Goal: Task Accomplishment & Management: Complete application form

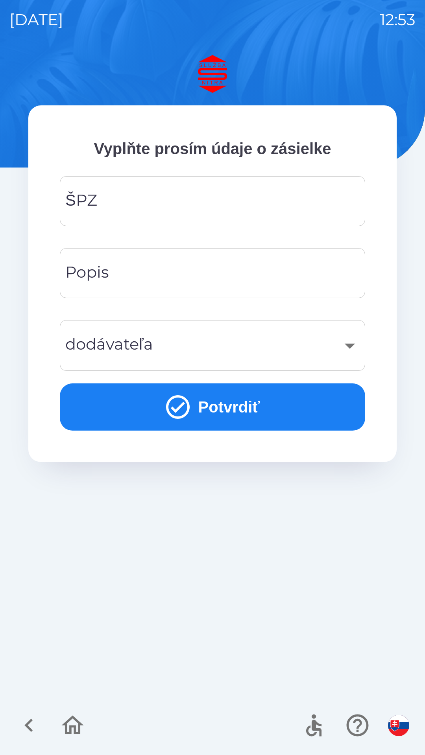
click at [230, 208] on input "ŠPZ" at bounding box center [212, 201] width 286 height 31
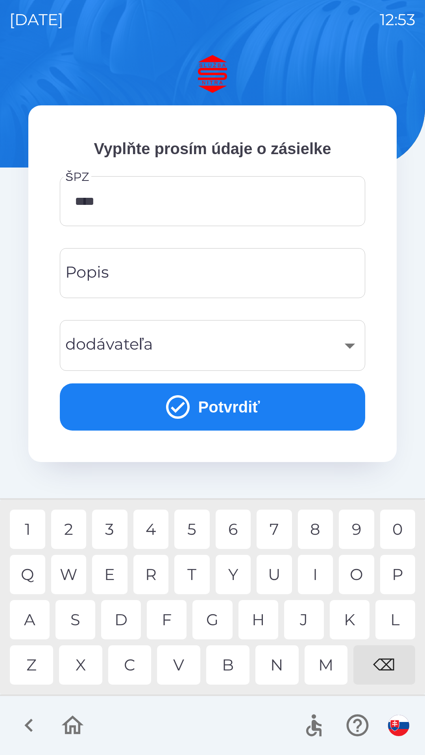
click at [32, 529] on div "1" at bounding box center [27, 528] width 35 height 39
click at [233, 528] on div "6" at bounding box center [232, 528] width 35 height 39
type input "*******"
click at [110, 533] on div "3" at bounding box center [109, 528] width 35 height 39
click at [228, 340] on div "​" at bounding box center [212, 345] width 286 height 32
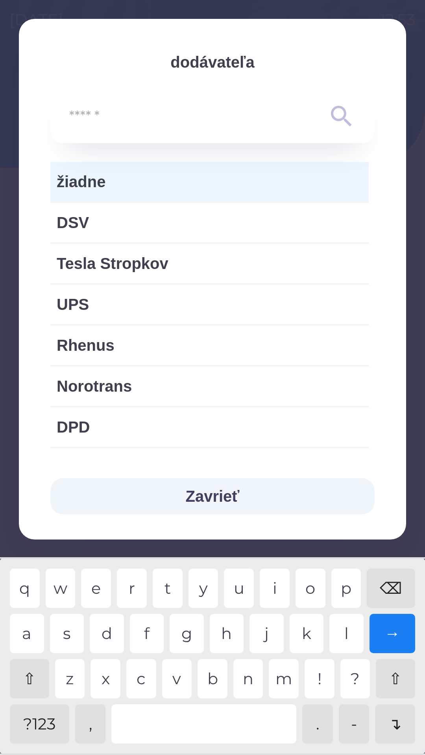
click at [333, 125] on icon at bounding box center [341, 116] width 28 height 28
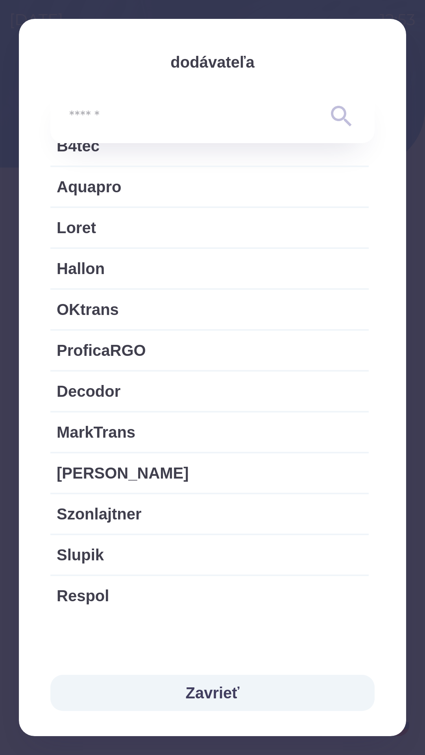
scroll to position [1426, 0]
click at [222, 705] on button "Zavrieť" at bounding box center [212, 693] width 324 height 36
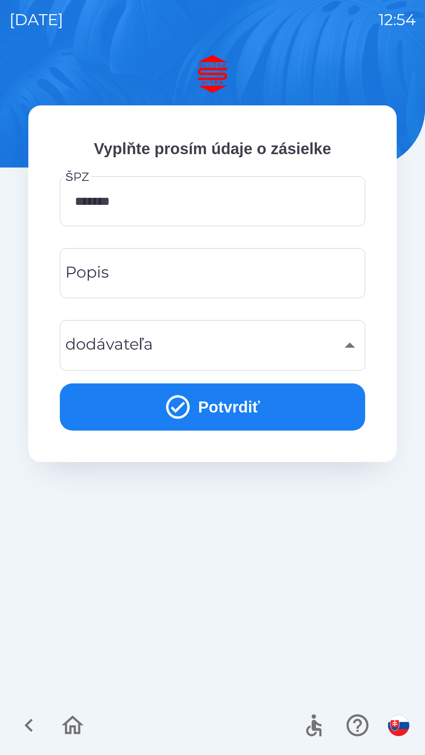
click at [293, 411] on button "Potvrdiť" at bounding box center [212, 406] width 305 height 47
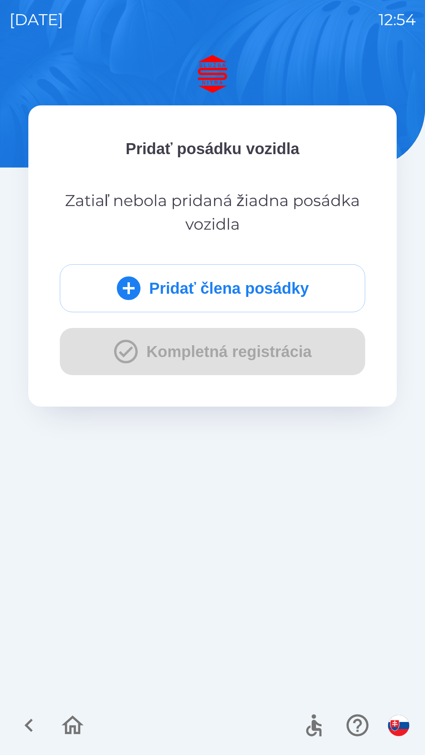
click at [217, 289] on button "Pridať člena posádky" at bounding box center [212, 288] width 305 height 48
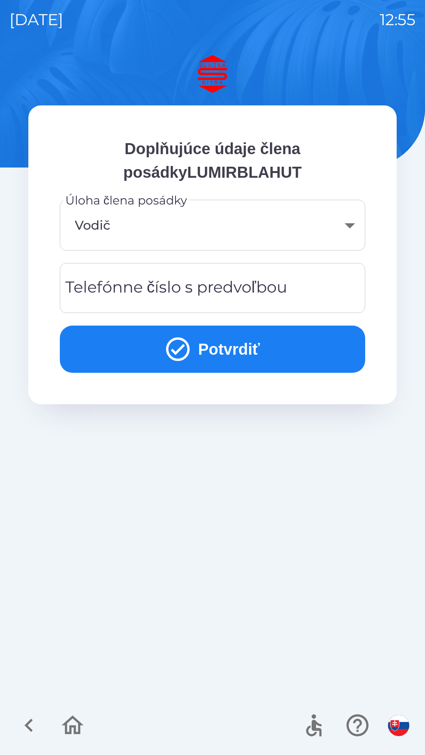
click at [178, 234] on body "[DATE] 12:55 Doplňujúce údaje člena posádkyLUMIRBLAHUT Úloha člena posádky Vodi…" at bounding box center [212, 377] width 425 height 755
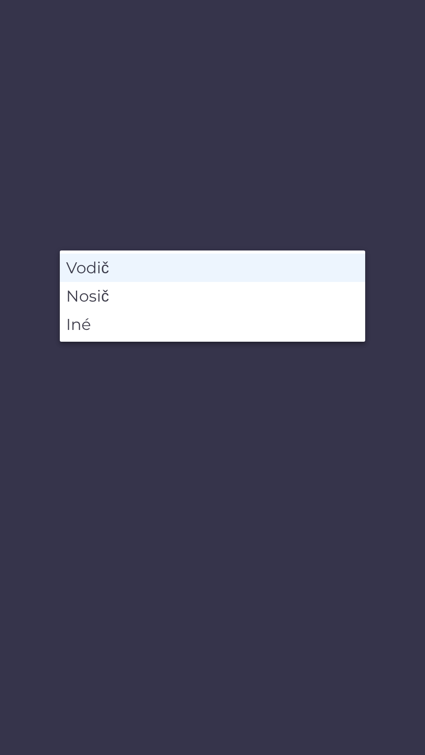
click at [231, 268] on li "Vodič" at bounding box center [212, 268] width 305 height 28
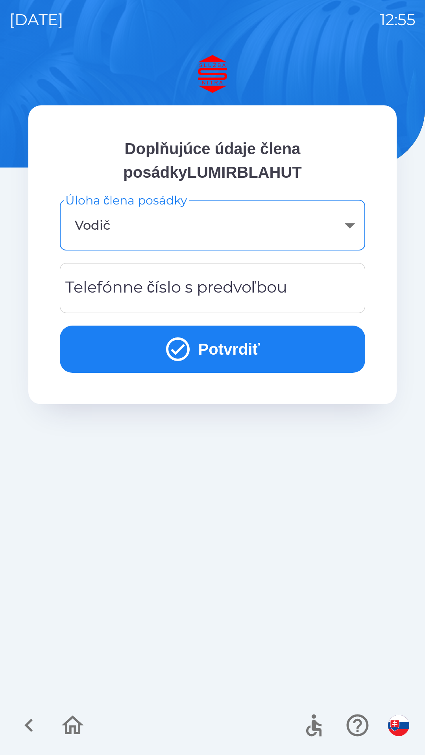
click at [262, 296] on div "Telefónne číslo s predvoľbou Telefónne číslo s predvoľbou" at bounding box center [212, 288] width 305 height 50
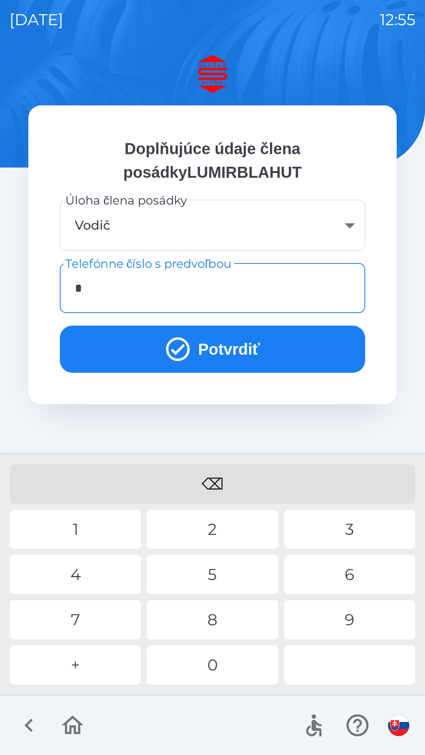
click at [205, 663] on div "0" at bounding box center [212, 664] width 131 height 39
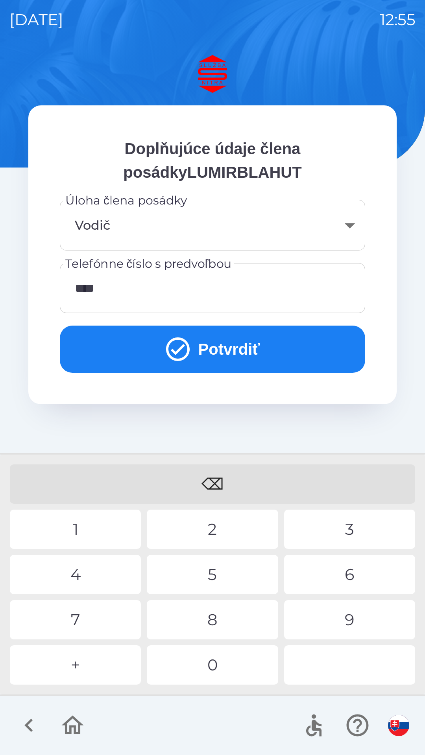
click at [213, 535] on div "2" at bounding box center [212, 528] width 131 height 39
click at [213, 669] on div "0" at bounding box center [212, 664] width 131 height 39
click at [348, 576] on div "6" at bounding box center [349, 574] width 131 height 39
click at [105, 530] on div "1" at bounding box center [75, 528] width 131 height 39
click at [103, 528] on div "1" at bounding box center [75, 528] width 131 height 39
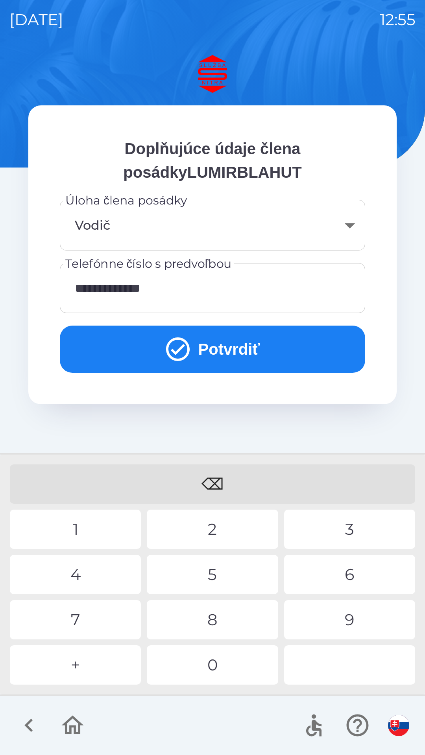
type input "**********"
click at [255, 344] on button "Potvrdiť" at bounding box center [212, 348] width 305 height 47
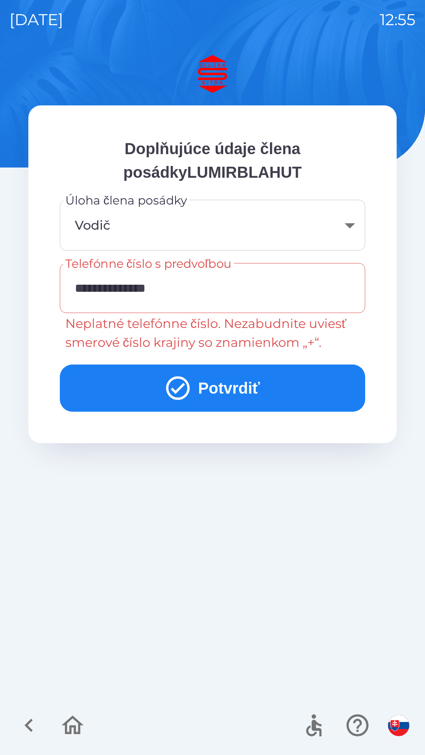
click at [221, 398] on button "Potvrdiť" at bounding box center [212, 387] width 305 height 47
click at [32, 725] on icon "button" at bounding box center [29, 725] width 26 height 26
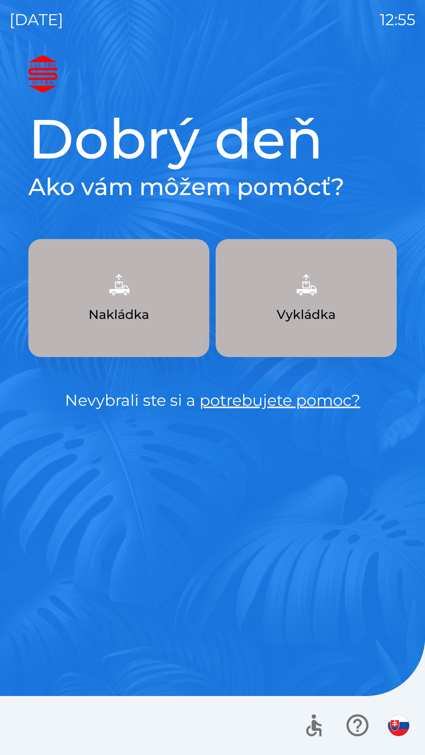
click at [289, 320] on p "Vykládka" at bounding box center [305, 314] width 59 height 19
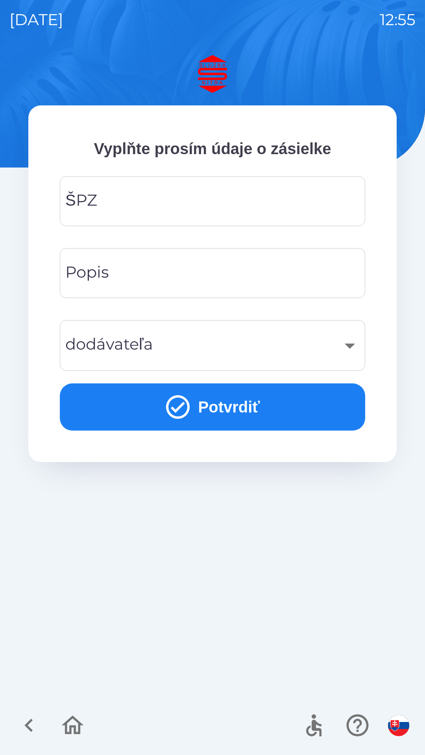
click at [228, 199] on input "ŠPZ" at bounding box center [212, 201] width 286 height 31
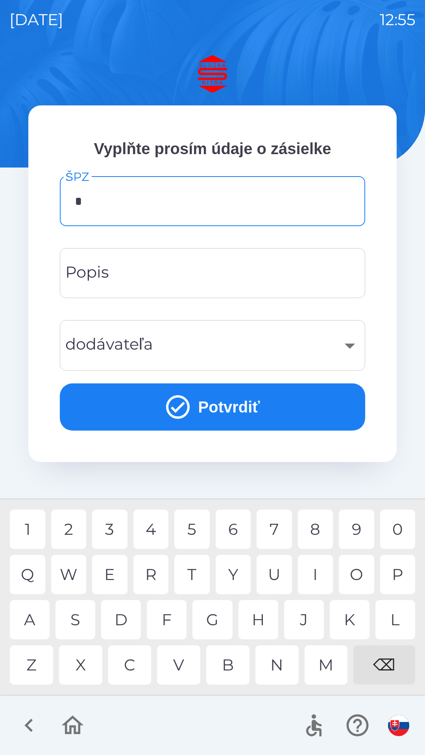
click at [234, 530] on div "6" at bounding box center [232, 528] width 35 height 39
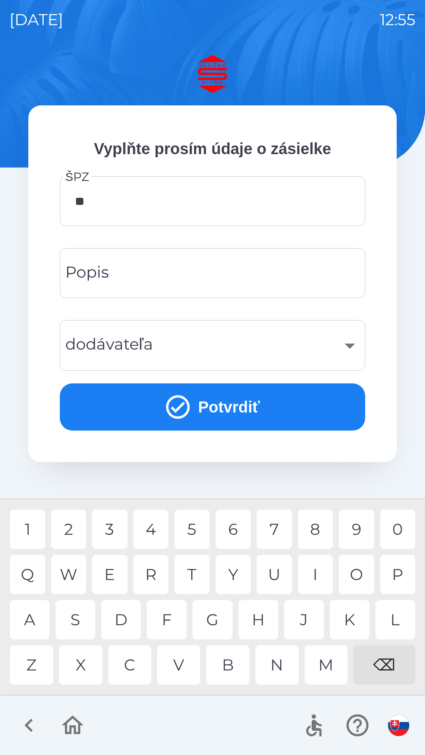
click at [308, 616] on div "J" at bounding box center [304, 619] width 40 height 39
click at [28, 534] on div "1" at bounding box center [27, 528] width 35 height 39
type input "*******"
click at [184, 272] on input "Popis" at bounding box center [212, 272] width 286 height 31
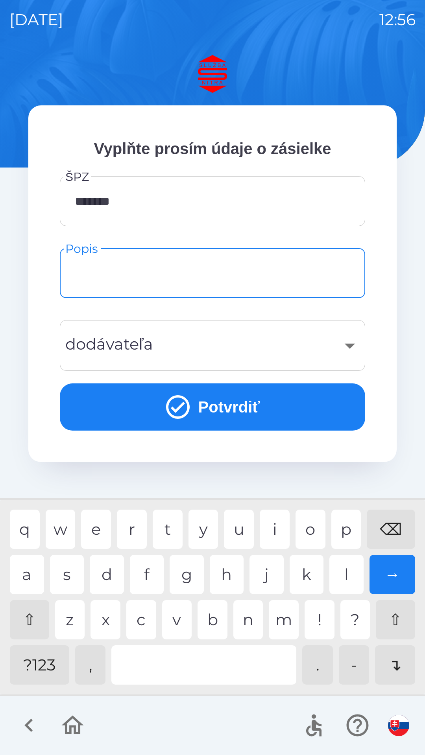
click at [220, 274] on input "Popis" at bounding box center [212, 272] width 286 height 31
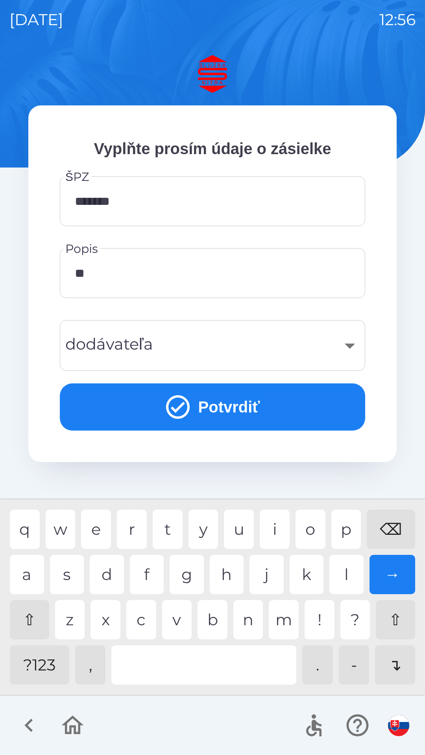
click at [102, 532] on div "e" at bounding box center [96, 528] width 30 height 39
type input "*****"
click at [174, 529] on div "t" at bounding box center [168, 528] width 30 height 39
click at [260, 405] on button "Potvrdiť" at bounding box center [212, 406] width 305 height 47
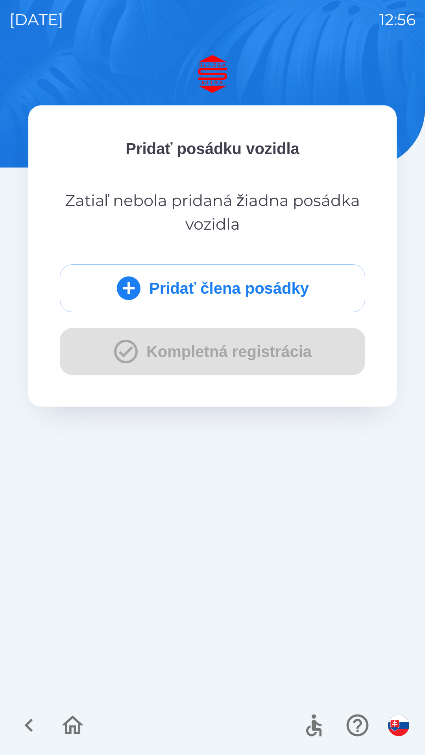
click at [224, 358] on div "Pridať člena posádky Kompletná registrácia" at bounding box center [212, 319] width 305 height 111
click at [140, 293] on button "Pridať člena posádky" at bounding box center [212, 288] width 305 height 48
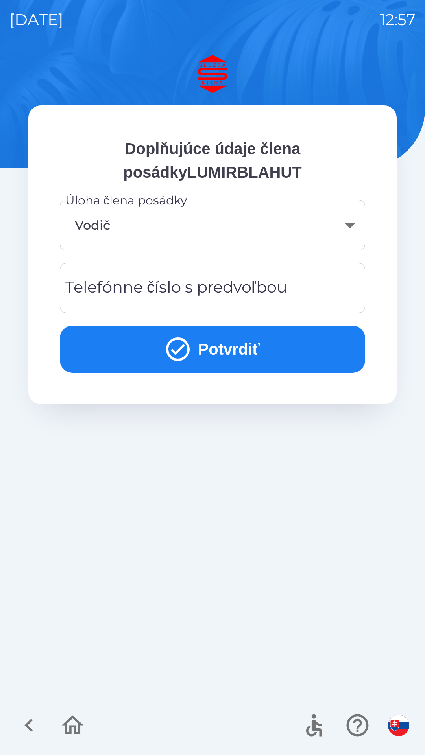
click at [87, 281] on div "Telefónne číslo s predvoľbou Telefónne číslo s predvoľbou" at bounding box center [212, 288] width 305 height 50
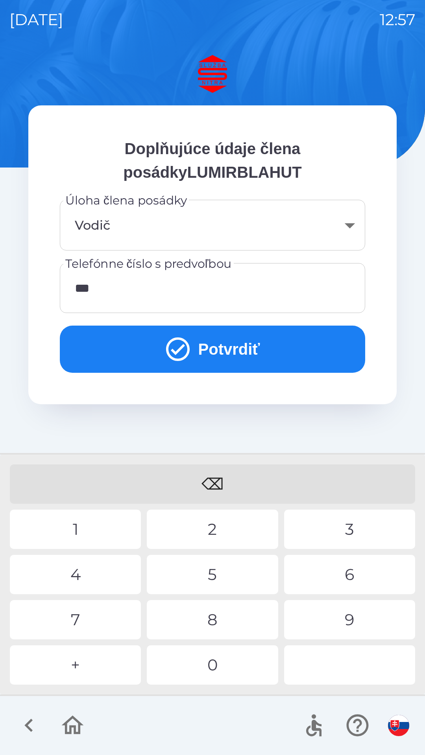
click at [219, 532] on div "2" at bounding box center [212, 528] width 131 height 39
click at [355, 575] on div "6" at bounding box center [349, 574] width 131 height 39
click at [97, 575] on div "4" at bounding box center [75, 574] width 131 height 39
type input "**********"
click at [88, 621] on div "7" at bounding box center [75, 619] width 131 height 39
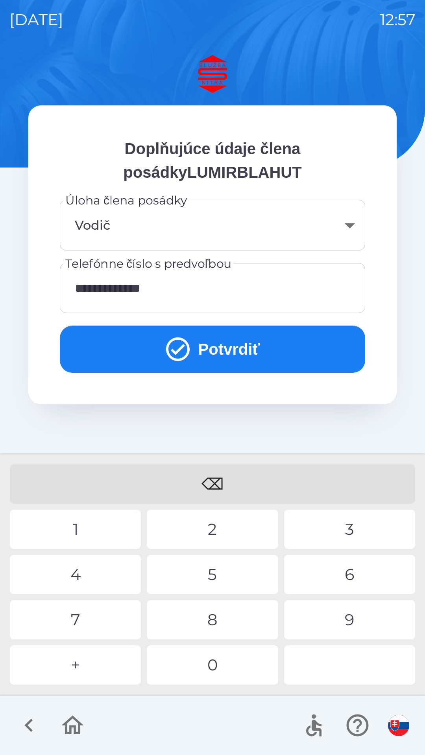
click at [259, 344] on button "Potvrdiť" at bounding box center [212, 348] width 305 height 47
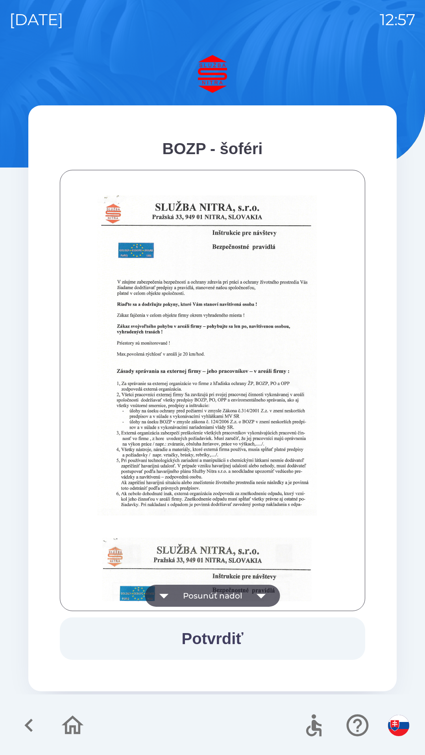
click at [255, 590] on icon "button" at bounding box center [261, 596] width 22 height 22
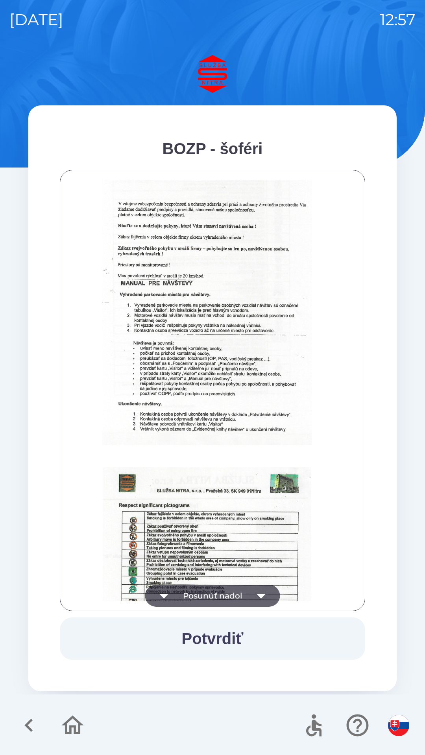
click at [254, 591] on icon "button" at bounding box center [261, 596] width 22 height 22
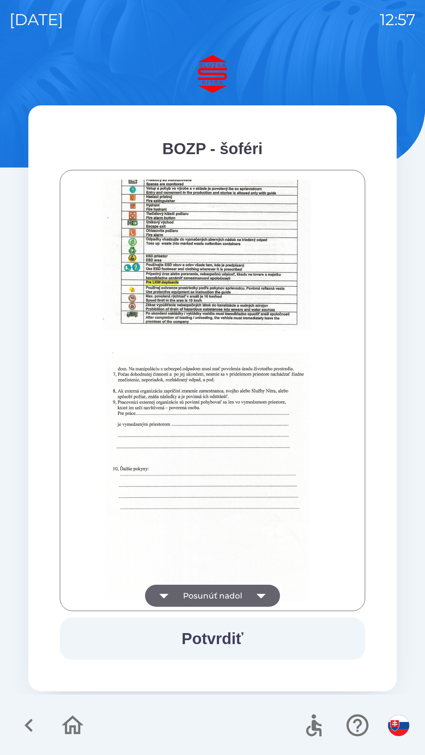
click at [257, 592] on icon "button" at bounding box center [261, 596] width 22 height 22
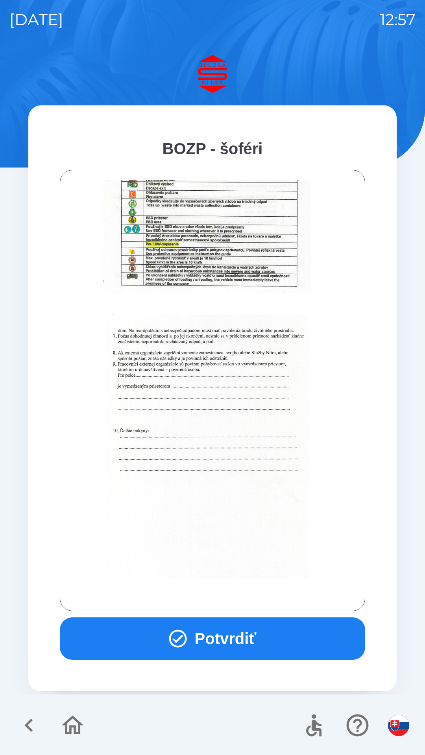
click at [258, 596] on div at bounding box center [212, 390] width 285 height 421
click at [163, 646] on button "Potvrdiť" at bounding box center [212, 638] width 305 height 42
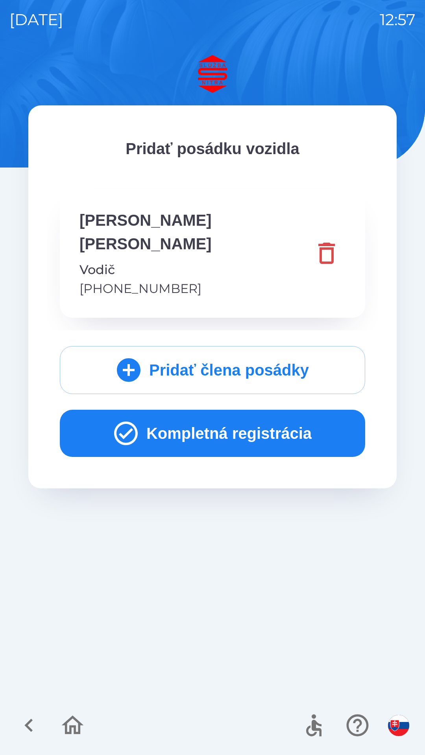
click at [276, 410] on button "Kompletná registrácia" at bounding box center [212, 433] width 305 height 47
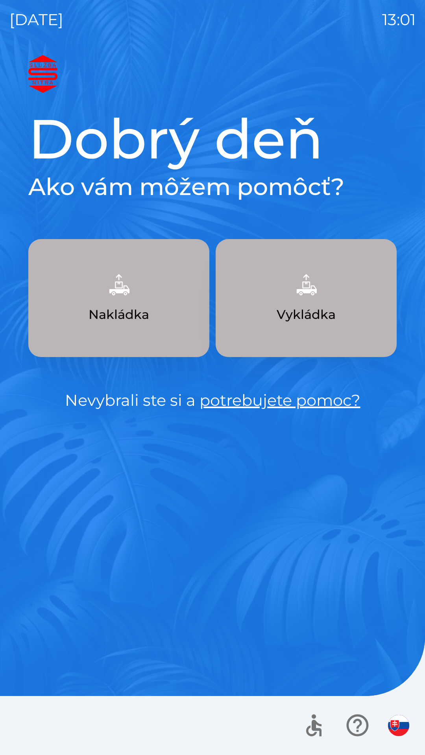
click at [137, 300] on button "Nakládka" at bounding box center [118, 298] width 181 height 118
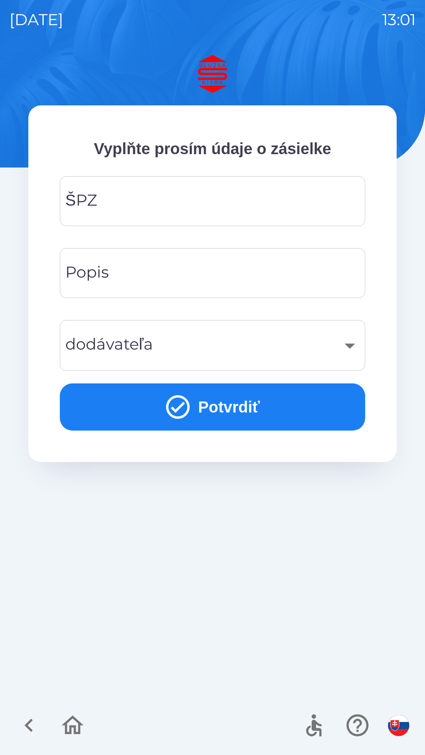
click at [173, 192] on input "ŠPZ" at bounding box center [212, 201] width 286 height 31
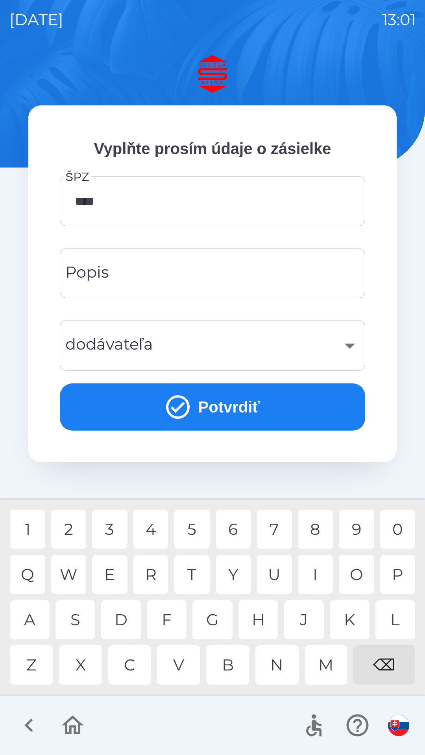
click at [79, 616] on div "S" at bounding box center [75, 619] width 40 height 39
type input "*******"
click at [146, 276] on input "Popis" at bounding box center [212, 272] width 286 height 31
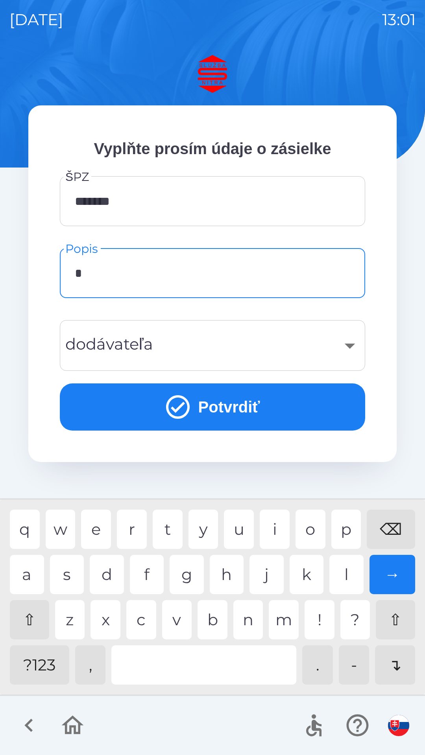
click at [239, 663] on div at bounding box center [203, 664] width 185 height 39
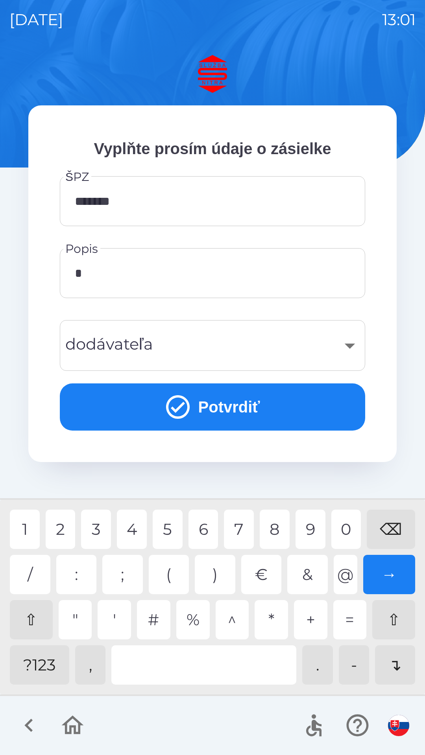
click at [45, 668] on div "?123" at bounding box center [39, 664] width 59 height 39
click at [103, 531] on div "3" at bounding box center [96, 528] width 30 height 39
click at [151, 669] on div at bounding box center [203, 664] width 185 height 39
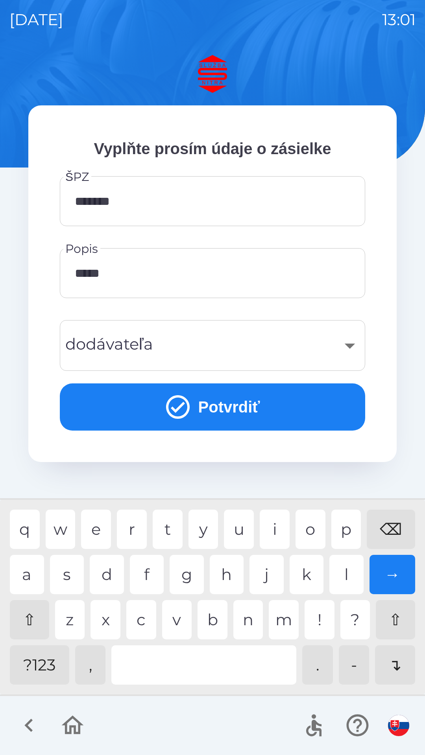
click at [41, 669] on div "?123" at bounding box center [39, 664] width 59 height 39
click at [30, 619] on div "⇧" at bounding box center [29, 619] width 39 height 39
click at [395, 521] on div "⌫" at bounding box center [390, 528] width 48 height 39
type input "**********"
click at [203, 341] on div "​" at bounding box center [212, 345] width 286 height 32
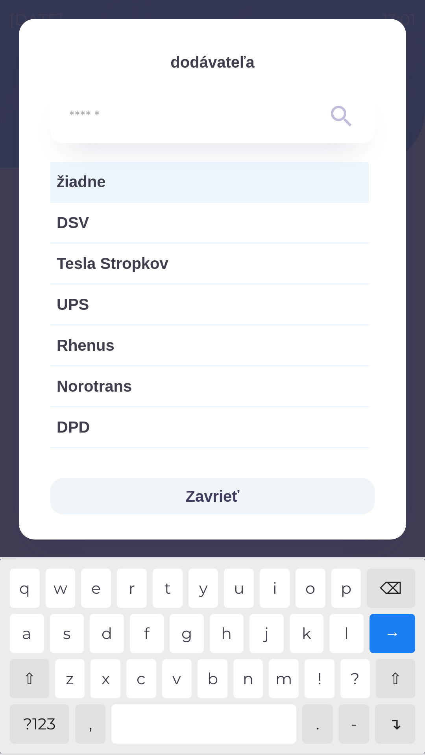
click at [226, 495] on button "Zavrieť" at bounding box center [212, 496] width 324 height 36
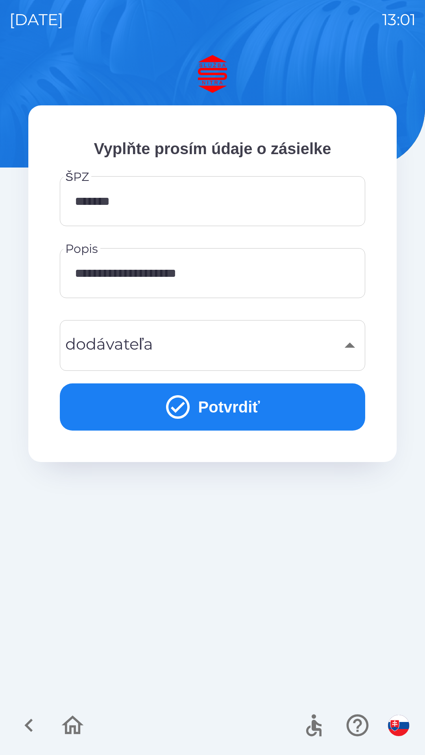
click at [237, 411] on button "Potvrdiť" at bounding box center [212, 406] width 305 height 47
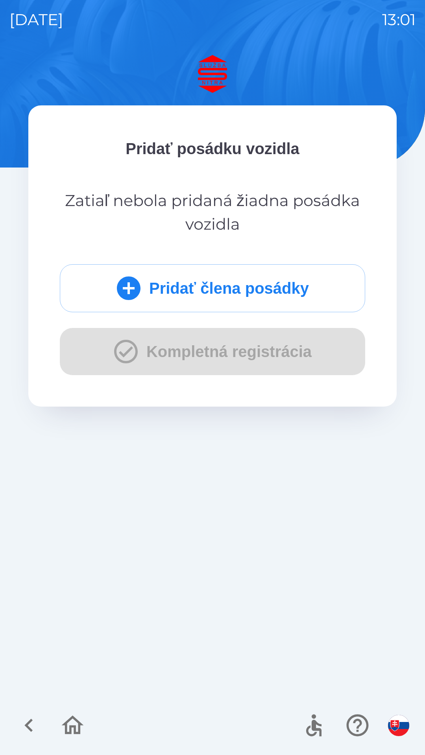
click at [228, 287] on button "Pridať člena posádky" at bounding box center [212, 288] width 305 height 48
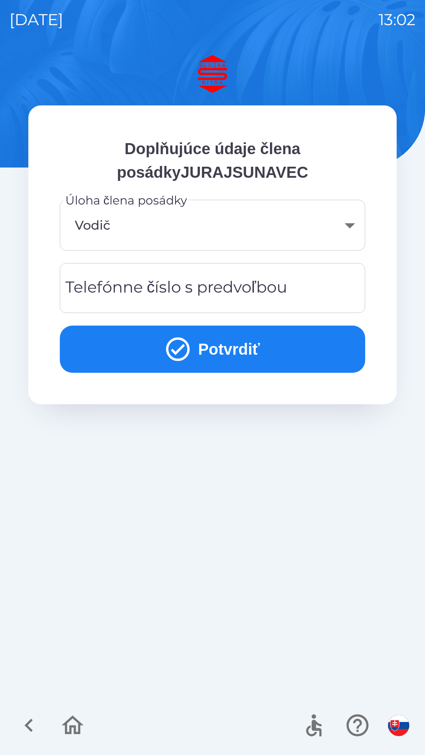
click at [186, 293] on div "Telefónne číslo s predvoľbou Telefónne číslo s predvoľbou" at bounding box center [212, 288] width 305 height 50
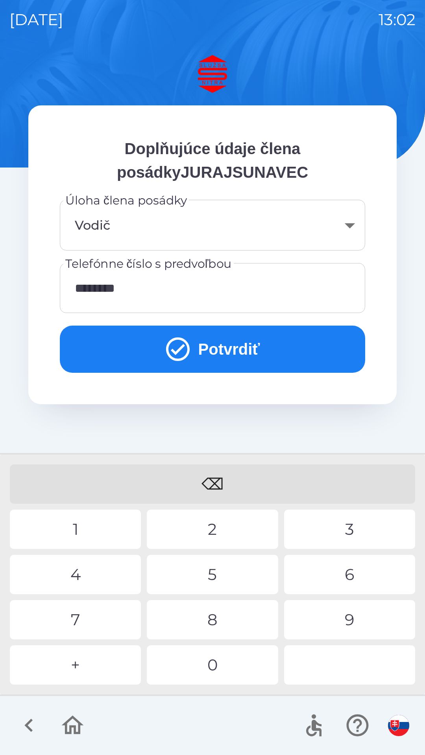
click at [348, 623] on div "9" at bounding box center [349, 619] width 131 height 39
type input "**********"
click at [222, 349] on button "Potvrdiť" at bounding box center [212, 348] width 305 height 47
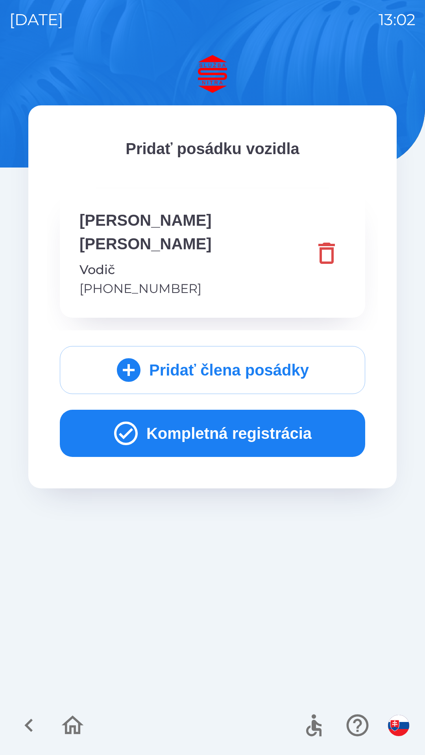
click at [229, 410] on button "Kompletná registrácia" at bounding box center [212, 433] width 305 height 47
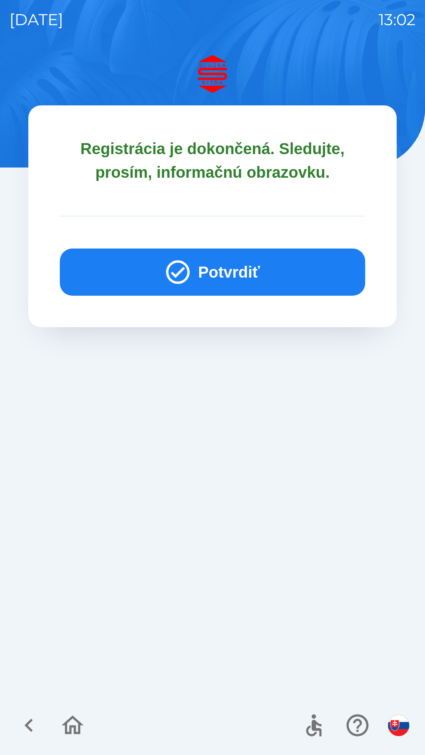
click at [235, 271] on button "Potvrdiť" at bounding box center [212, 271] width 305 height 47
